Goal: Task Accomplishment & Management: Manage account settings

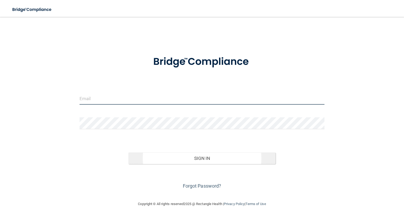
type input "[EMAIL_ADDRESS][DOMAIN_NAME]"
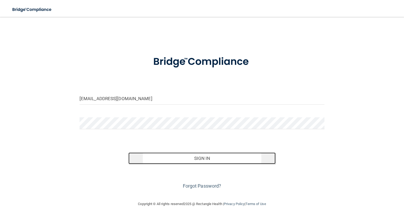
click at [190, 159] on button "Sign In" at bounding box center [201, 158] width 147 height 12
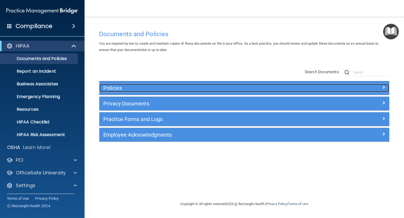
click at [151, 86] on h5 "Policies" at bounding box center [208, 88] width 210 height 6
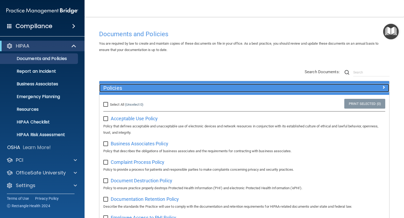
click at [151, 86] on h5 "Policies" at bounding box center [208, 88] width 210 height 6
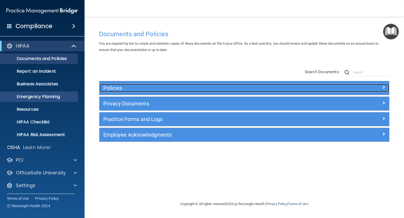
scroll to position [1, 0]
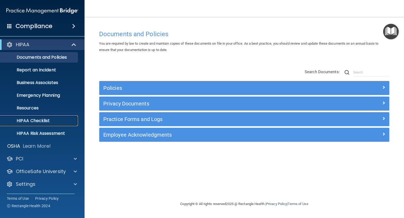
click at [52, 122] on p "HIPAA Checklist" at bounding box center [39, 120] width 72 height 5
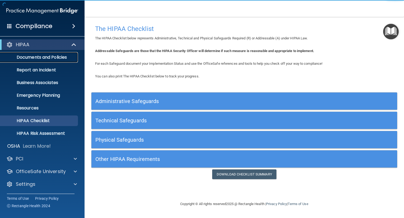
click at [41, 55] on p "Documents and Policies" at bounding box center [39, 57] width 72 height 5
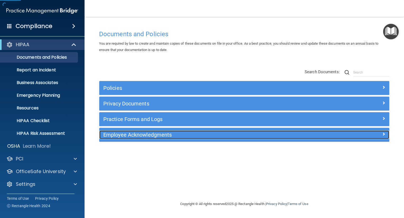
click at [172, 136] on h5 "Employee Acknowledgments" at bounding box center [208, 135] width 210 height 6
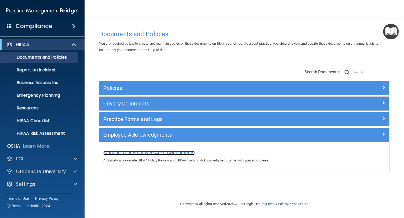
click at [171, 153] on span "Manage Your Employee Acknowledgments" at bounding box center [148, 153] width 91 height 6
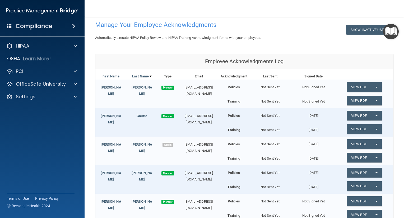
scroll to position [79, 0]
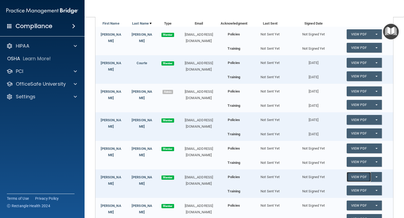
click at [351, 179] on link "View PDF" at bounding box center [359, 177] width 24 height 10
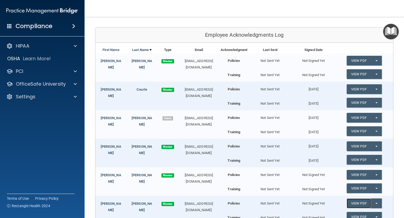
scroll to position [0, 0]
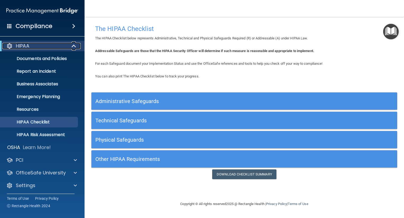
click at [42, 46] on div "HIPAA" at bounding box center [34, 46] width 65 height 6
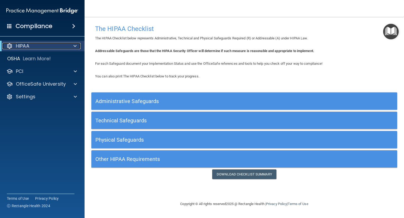
click at [39, 46] on div "HIPAA" at bounding box center [34, 46] width 65 height 6
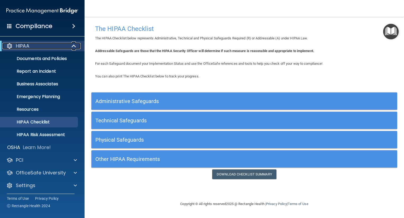
click at [27, 48] on p "HIPAA" at bounding box center [22, 46] width 13 height 6
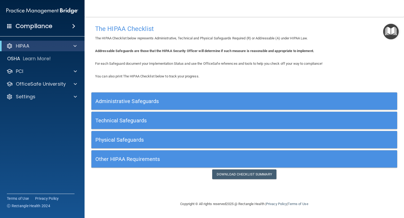
click at [48, 24] on h4 "Compliance" at bounding box center [34, 25] width 37 height 7
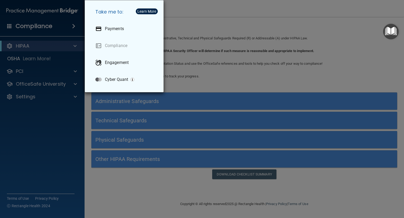
click at [67, 30] on div "Take me to: Payments Compliance Engagement Cyber Quant" at bounding box center [202, 109] width 404 height 218
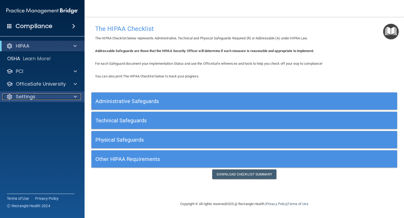
click at [39, 94] on div "Settings" at bounding box center [35, 97] width 66 height 6
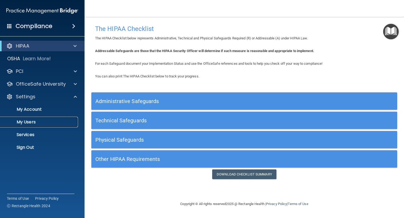
click at [31, 121] on p "My Users" at bounding box center [39, 121] width 72 height 5
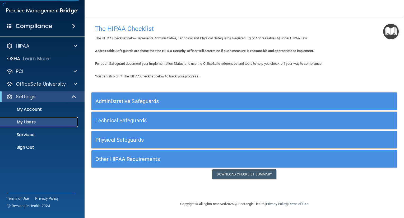
select select "20"
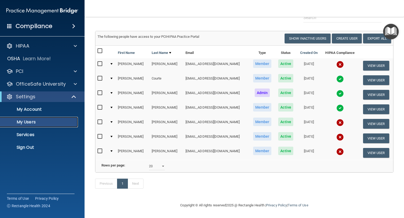
scroll to position [10, 0]
